Goal: Navigation & Orientation: Find specific page/section

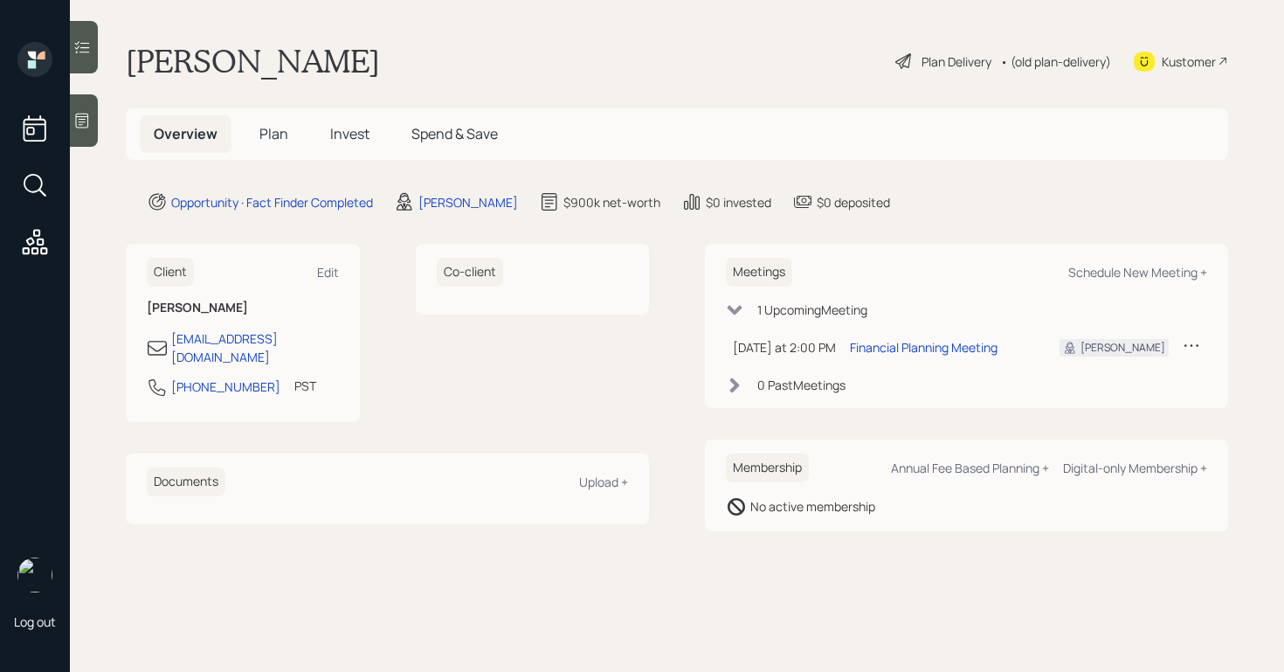
click at [91, 122] on div at bounding box center [84, 120] width 28 height 52
